Goal: Obtain resource: Download file/media

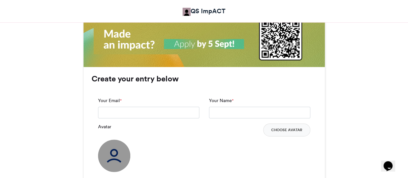
scroll to position [451, 0]
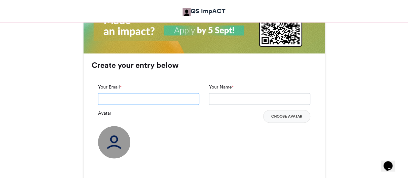
click at [156, 95] on input "Your Email *" at bounding box center [148, 99] width 101 height 12
type input "**********"
click at [233, 99] on input "Your Name *" at bounding box center [259, 99] width 101 height 12
type input "**********"
click at [271, 115] on button "Choose Avatar" at bounding box center [286, 116] width 47 height 13
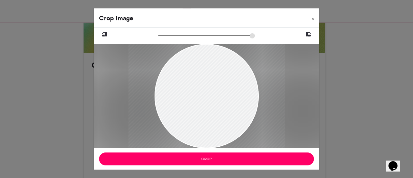
click at [106, 32] on icon at bounding box center [105, 34] width 6 height 8
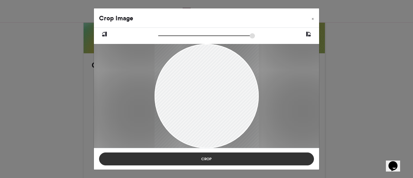
click at [222, 158] on button "Crop" at bounding box center [206, 158] width 215 height 13
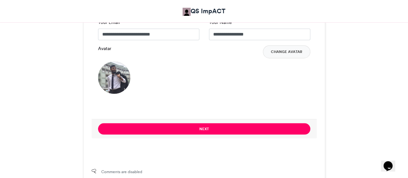
scroll to position [484, 0]
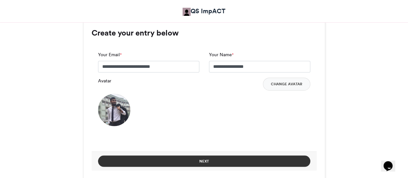
click at [215, 159] on button "Next" at bounding box center [204, 160] width 212 height 11
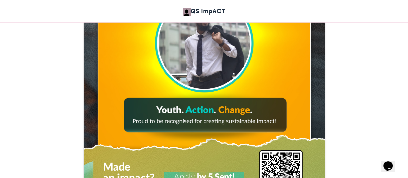
scroll to position [435, 0]
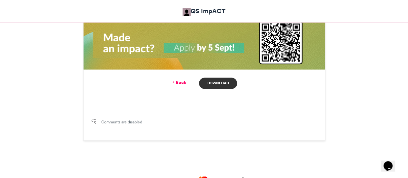
click at [220, 84] on link "Download" at bounding box center [218, 82] width 38 height 11
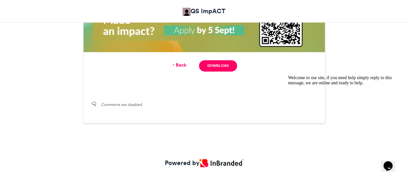
scroll to position [468, 0]
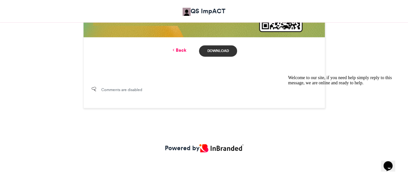
click at [217, 47] on link "Download" at bounding box center [218, 50] width 38 height 11
